Goal: Find specific page/section: Find specific page/section

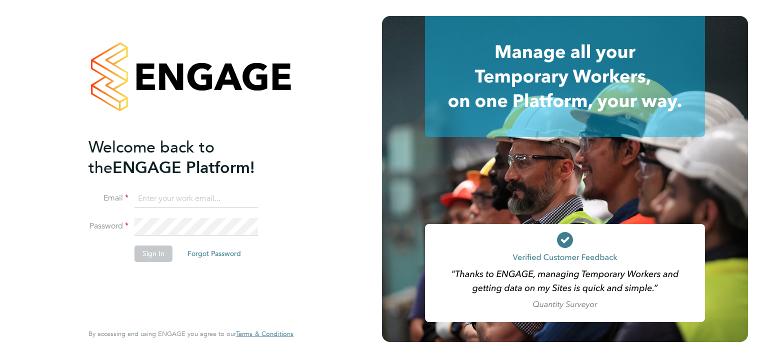
type input "jessica.macgregor@weareoptimum.com"
click at [154, 253] on button "Sign In" at bounding box center [153, 253] width 38 height 16
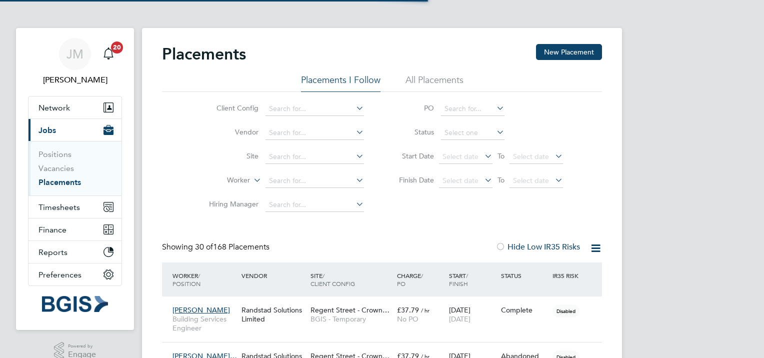
click at [48, 127] on span "Jobs" at bounding box center [46, 129] width 17 height 9
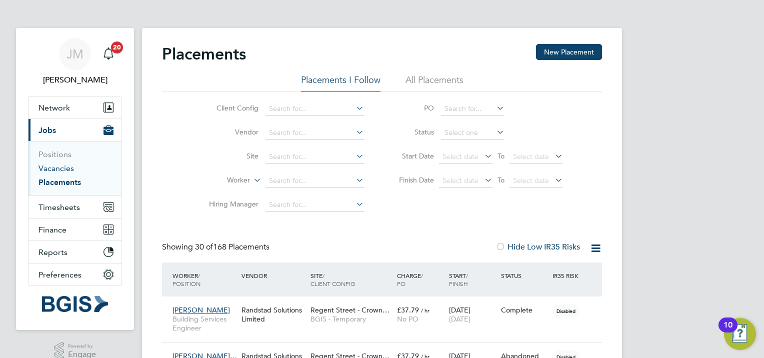
click at [61, 168] on link "Vacancies" at bounding box center [55, 167] width 35 height 9
